Goal: Navigation & Orientation: Find specific page/section

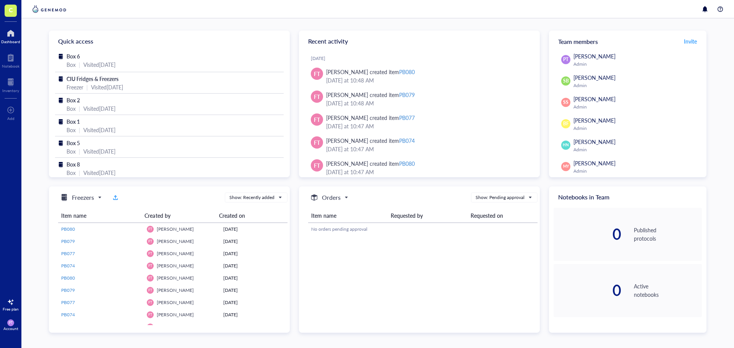
click at [9, 40] on div "Dashboard" at bounding box center [10, 41] width 19 height 5
click at [100, 82] on span "CIU Fridges & Freezers" at bounding box center [92, 79] width 52 height 8
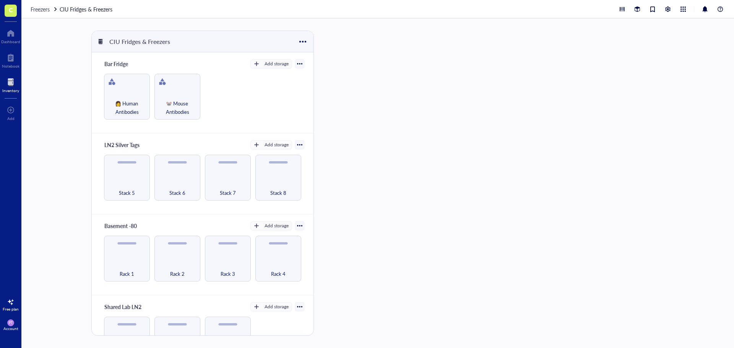
scroll to position [35, 0]
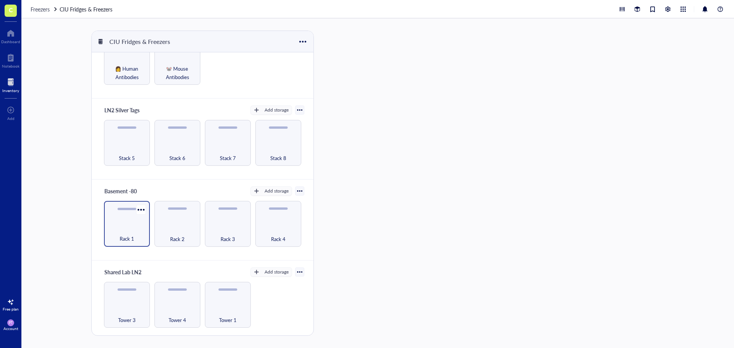
click at [125, 230] on div "Rack 1" at bounding box center [127, 234] width 38 height 17
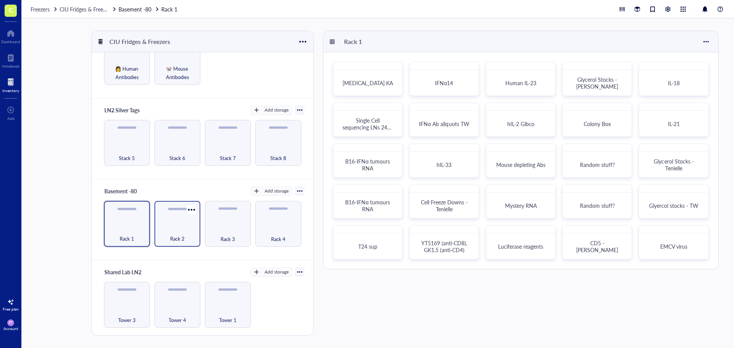
click at [185, 232] on div "Rack 2" at bounding box center [177, 234] width 38 height 17
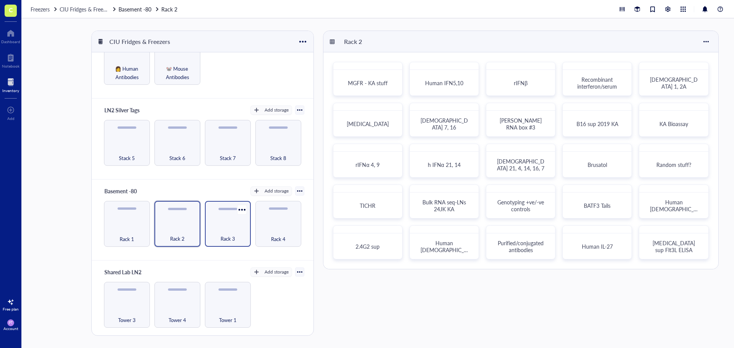
click at [209, 227] on div "Rack 3" at bounding box center [228, 234] width 38 height 17
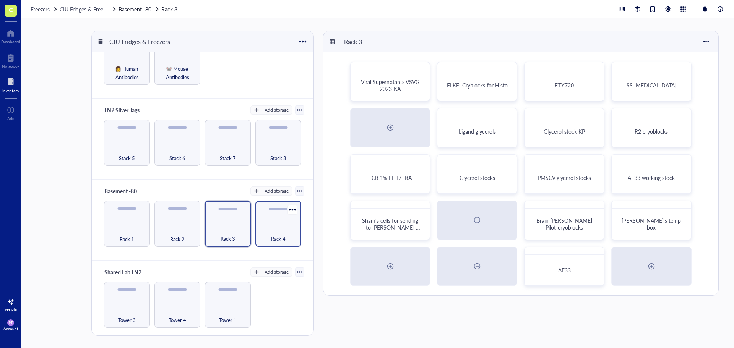
click at [276, 228] on div "Rack 4" at bounding box center [278, 234] width 38 height 17
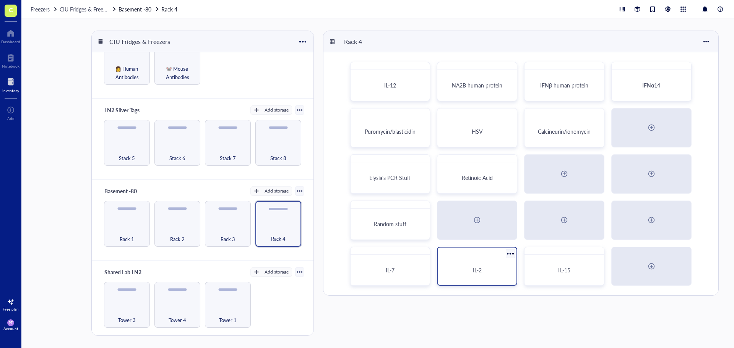
click at [477, 271] on span "IL-2" at bounding box center [477, 270] width 9 height 8
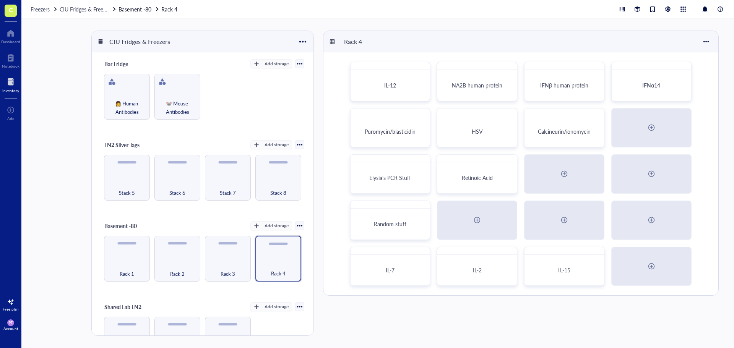
drag, startPoint x: 0, startPoint y: 2, endPoint x: 57, endPoint y: 110, distance: 122.2
click at [57, 110] on div "CIU Fridges & Freezers Bar Fridge Add storage 👩 Human Antibodies 🐭 Mouse Antibo…" at bounding box center [377, 183] width 712 height 330
